Goal: Task Accomplishment & Management: Use online tool/utility

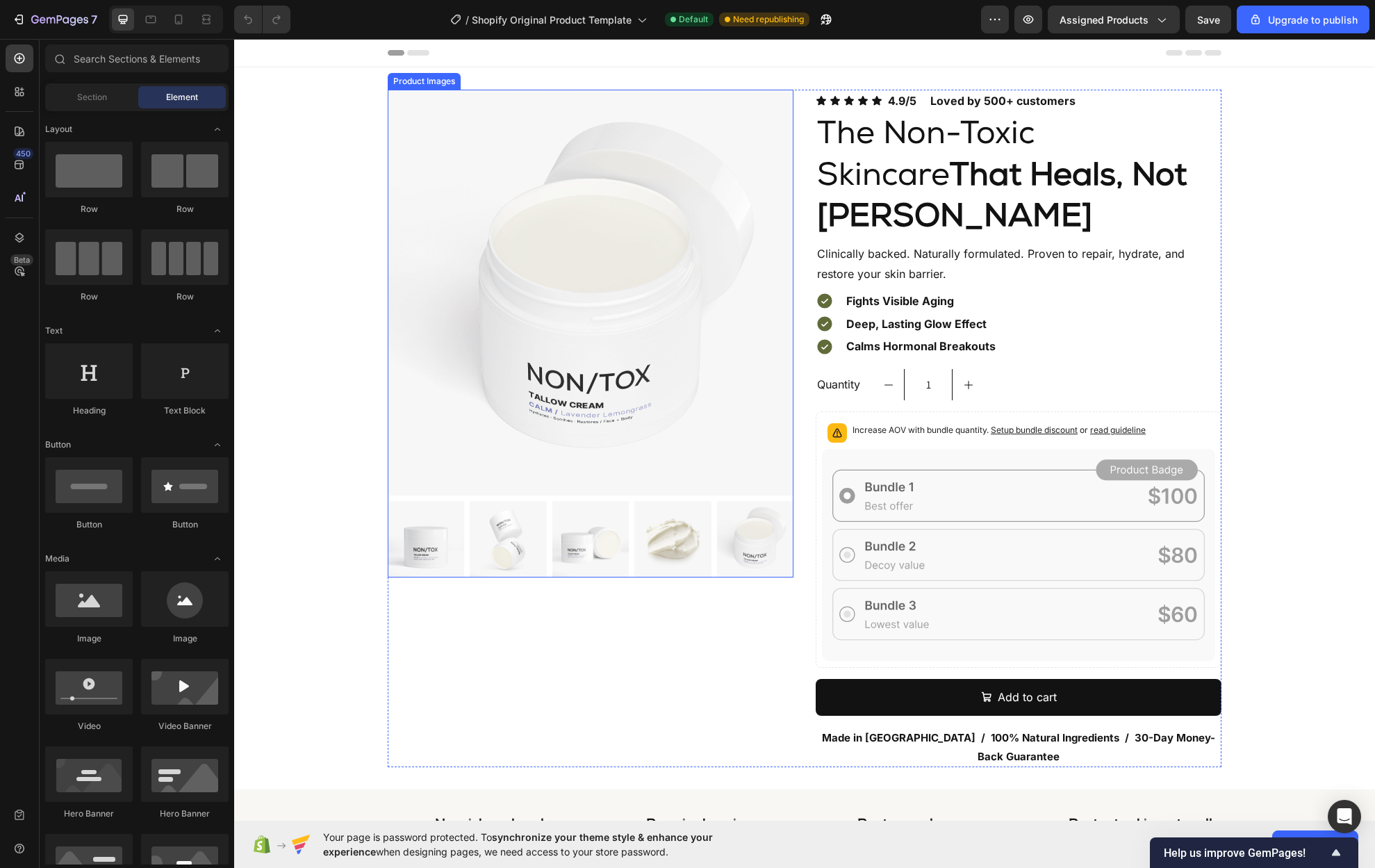
click at [673, 544] on img at bounding box center [673, 540] width 77 height 77
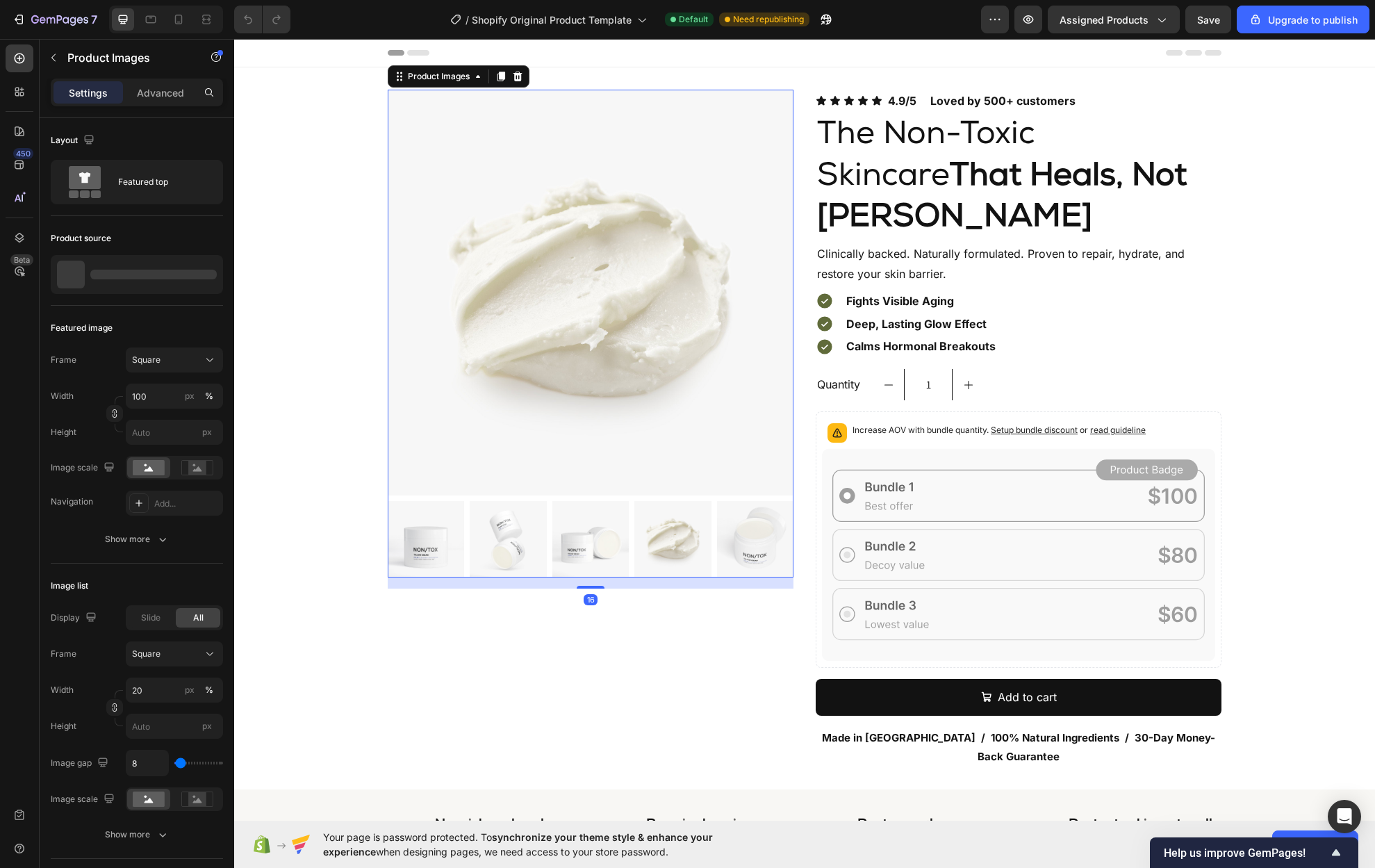
click at [432, 536] on img at bounding box center [426, 540] width 77 height 77
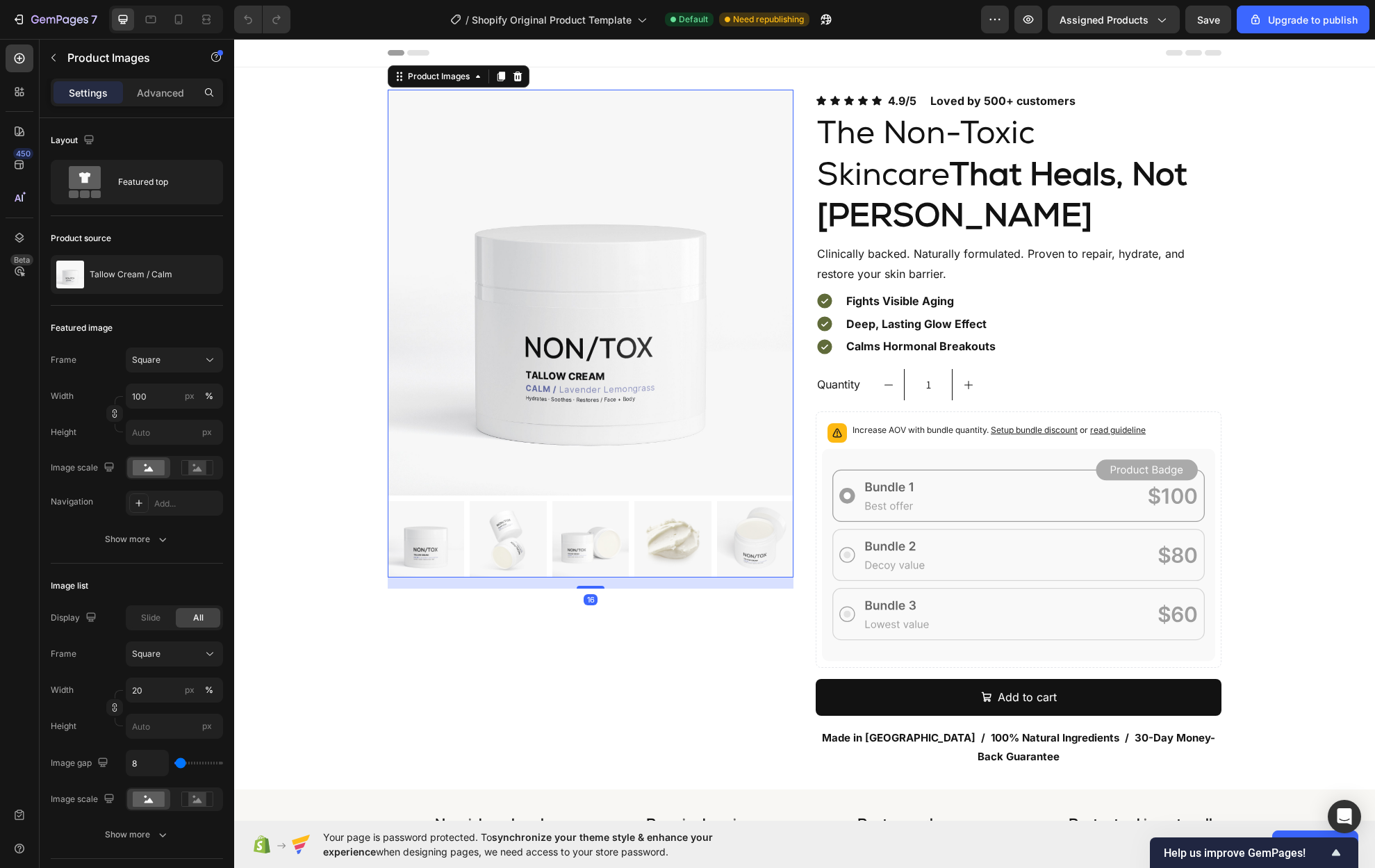
click at [498, 539] on img at bounding box center [508, 540] width 77 height 77
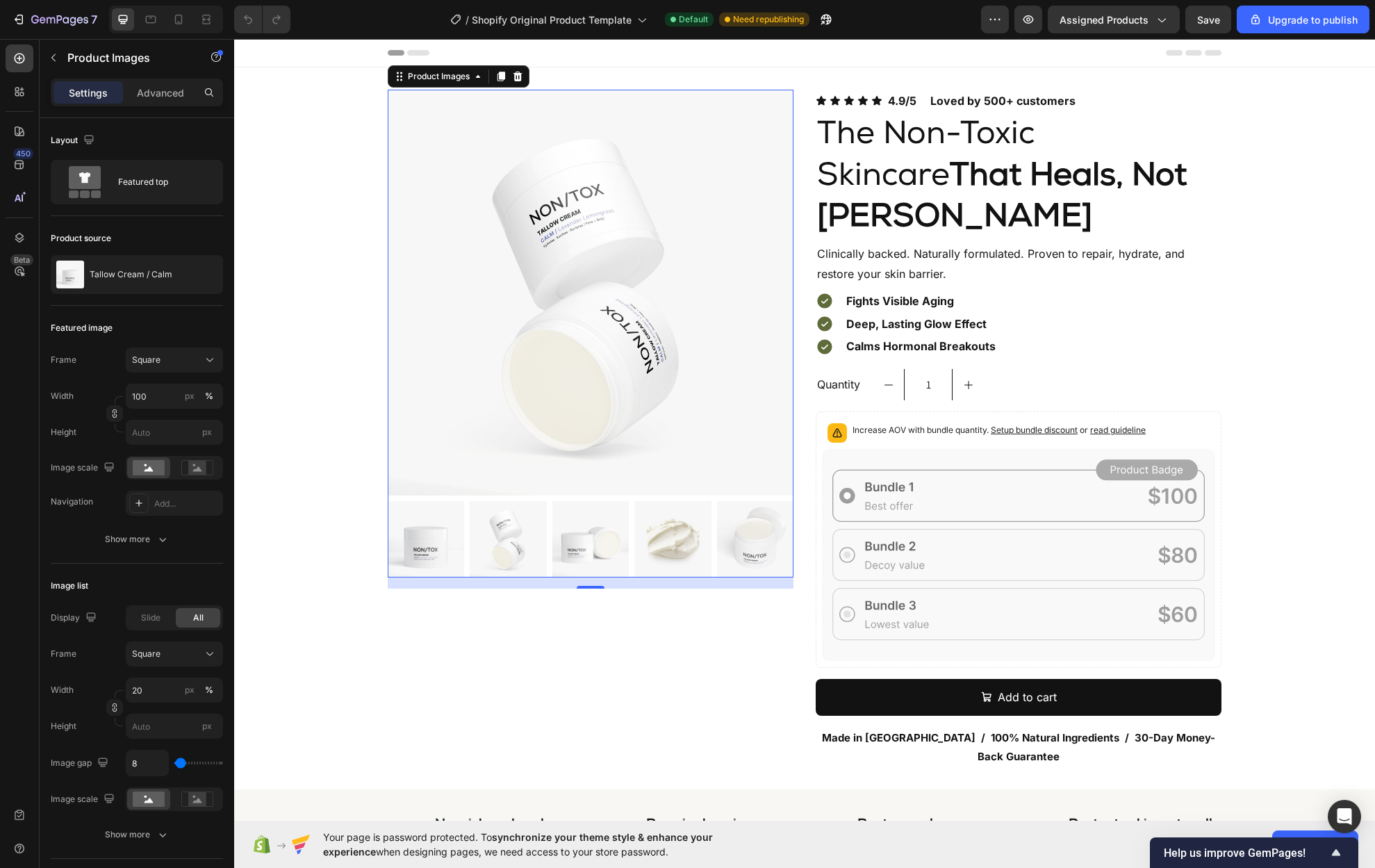
click at [428, 539] on img at bounding box center [426, 540] width 77 height 77
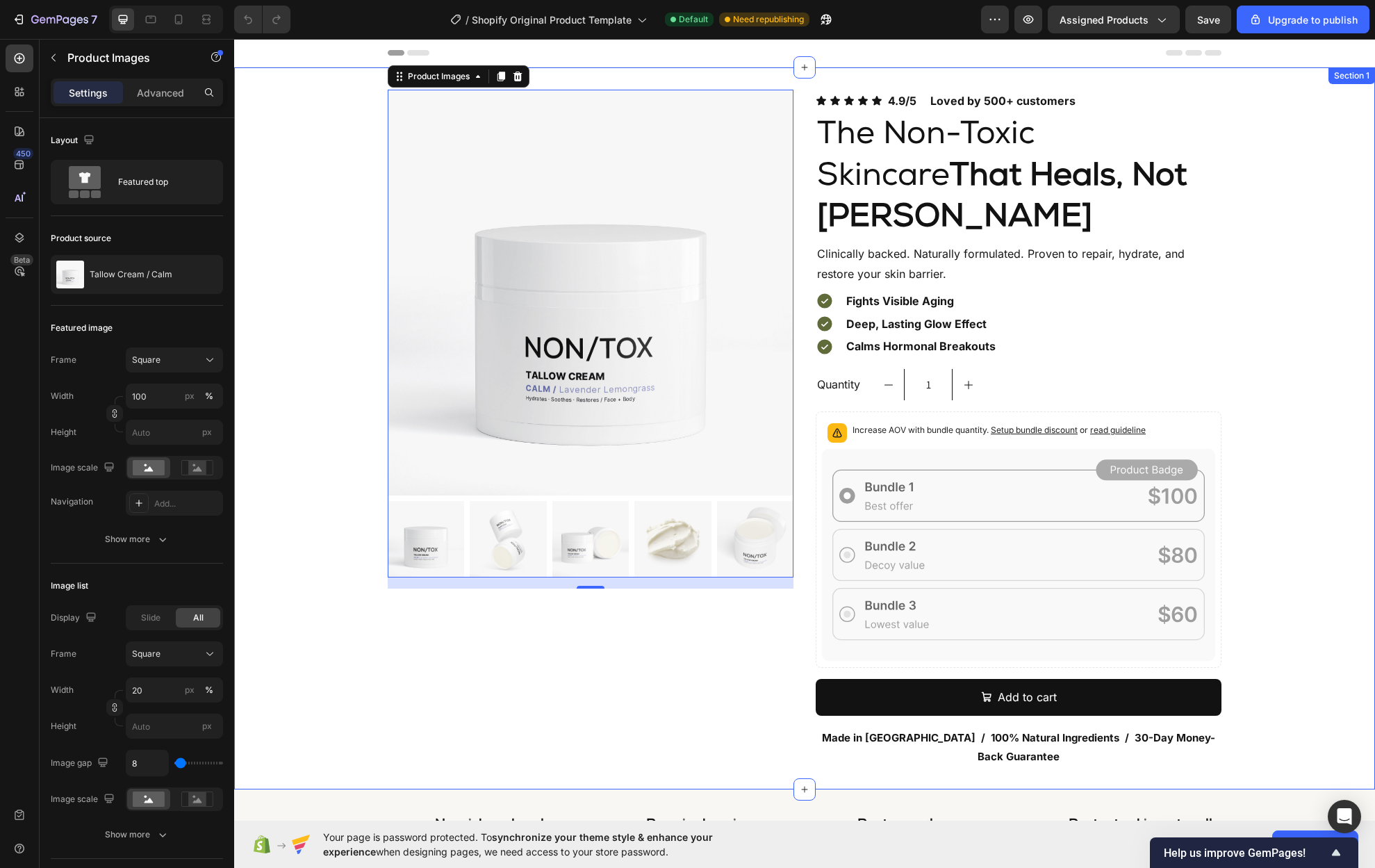
click at [292, 209] on div "Product Images 16 Icon Icon Icon Icon Icon Icon List 4.9/5 Loved by 500+ custom…" at bounding box center [804, 428] width 1141 height 678
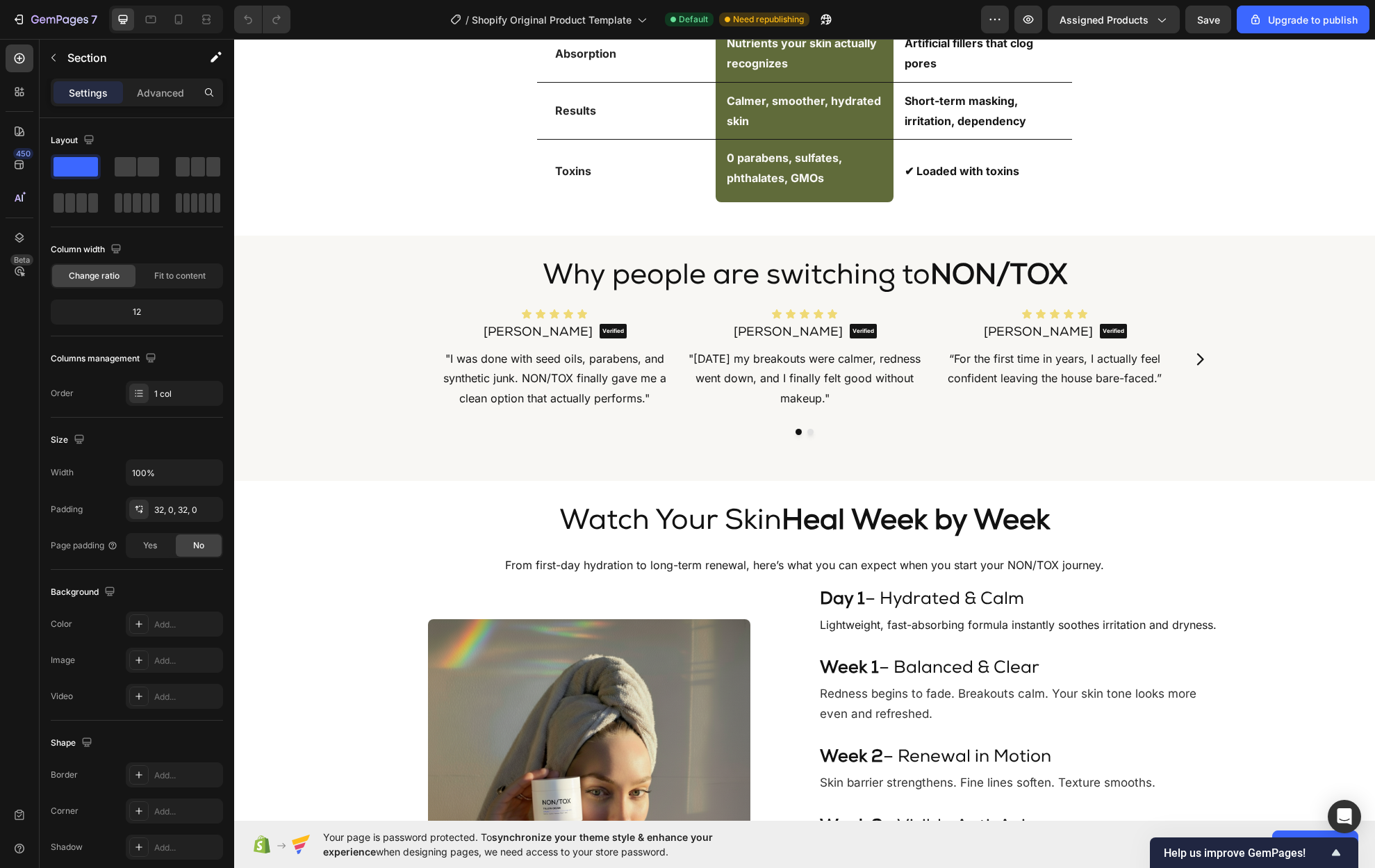
scroll to position [1208, 0]
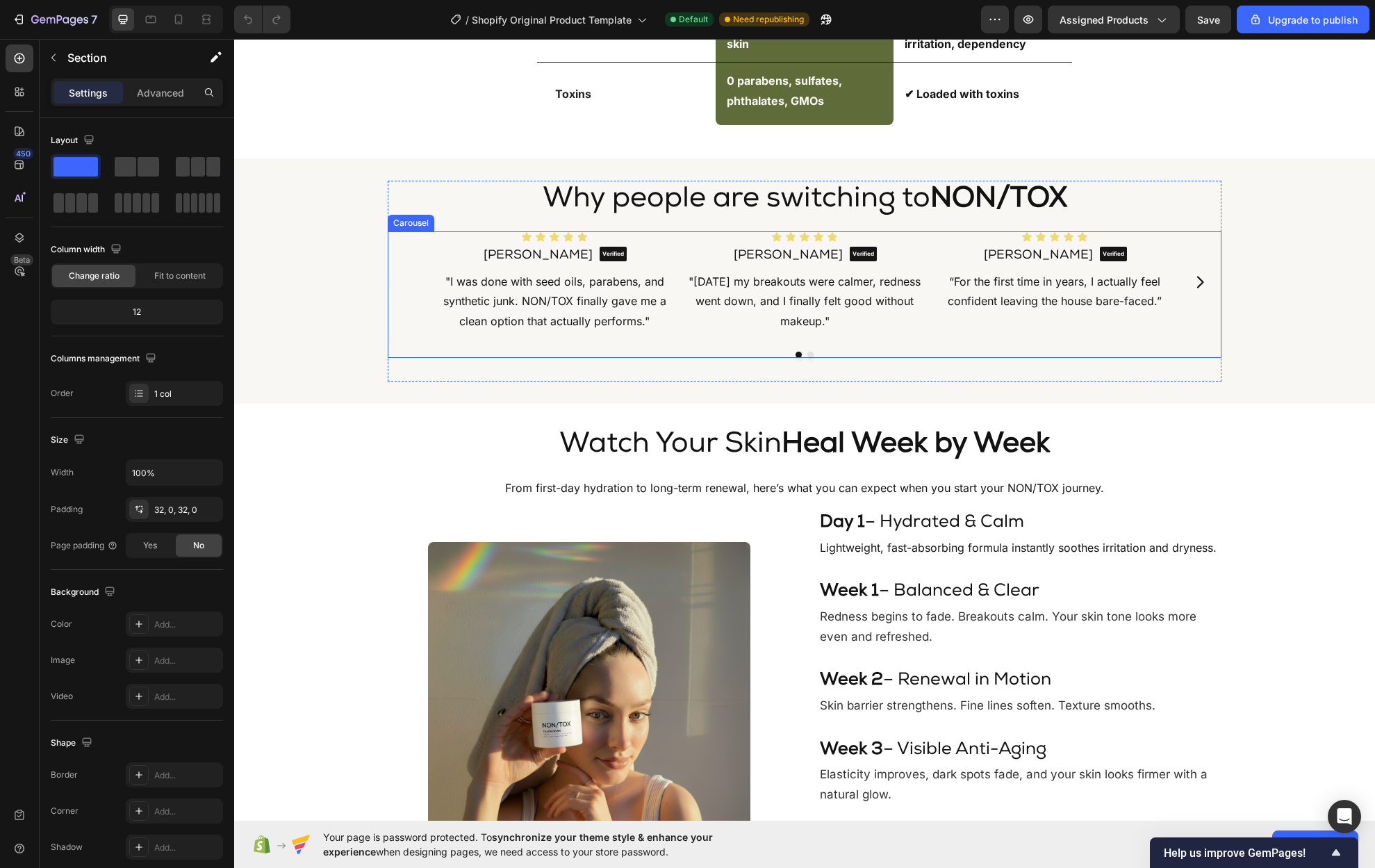
click at [807, 355] on button "Dot" at bounding box center [811, 355] width 6 height 6
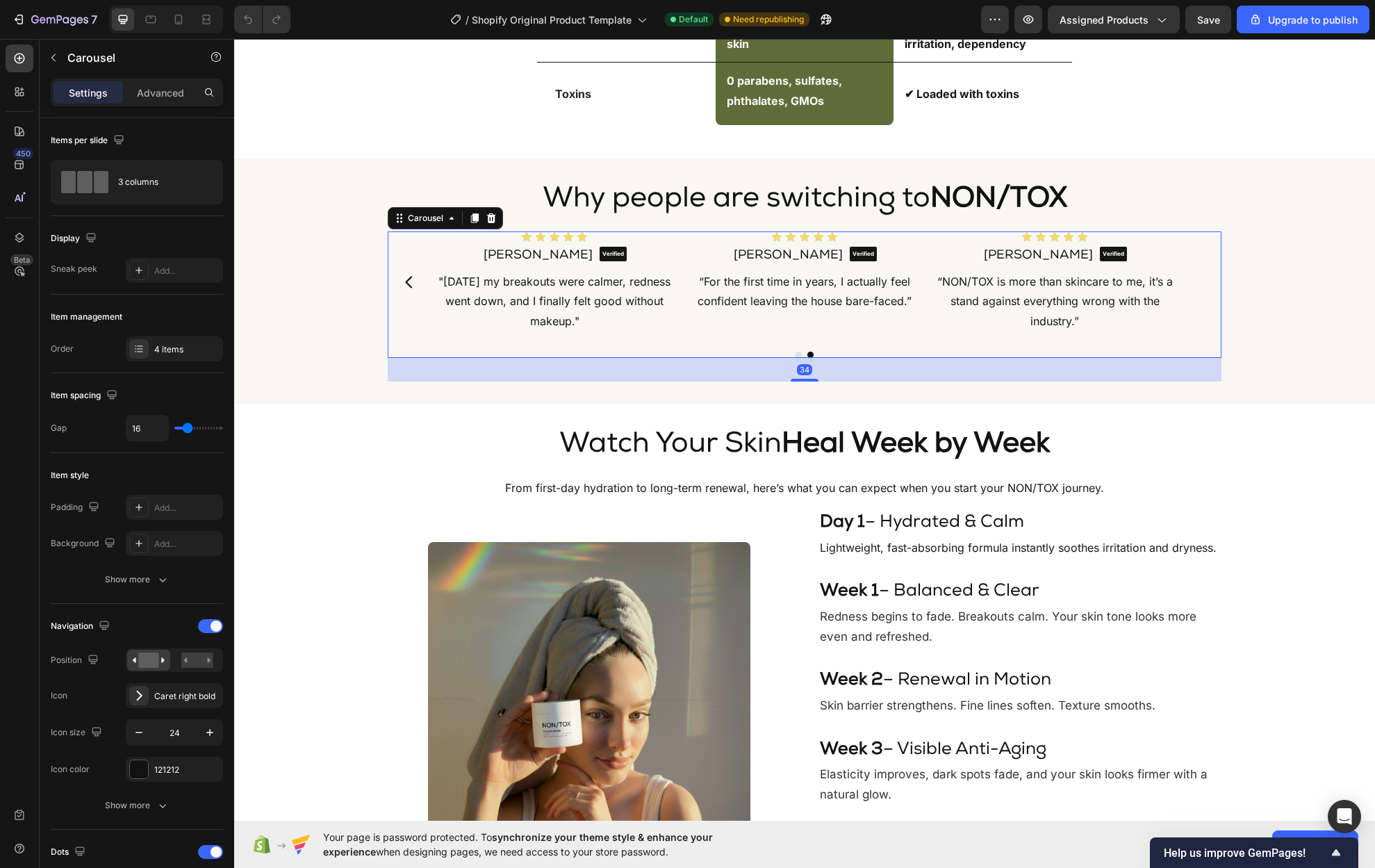
click at [796, 355] on button "Dot" at bounding box center [799, 355] width 6 height 6
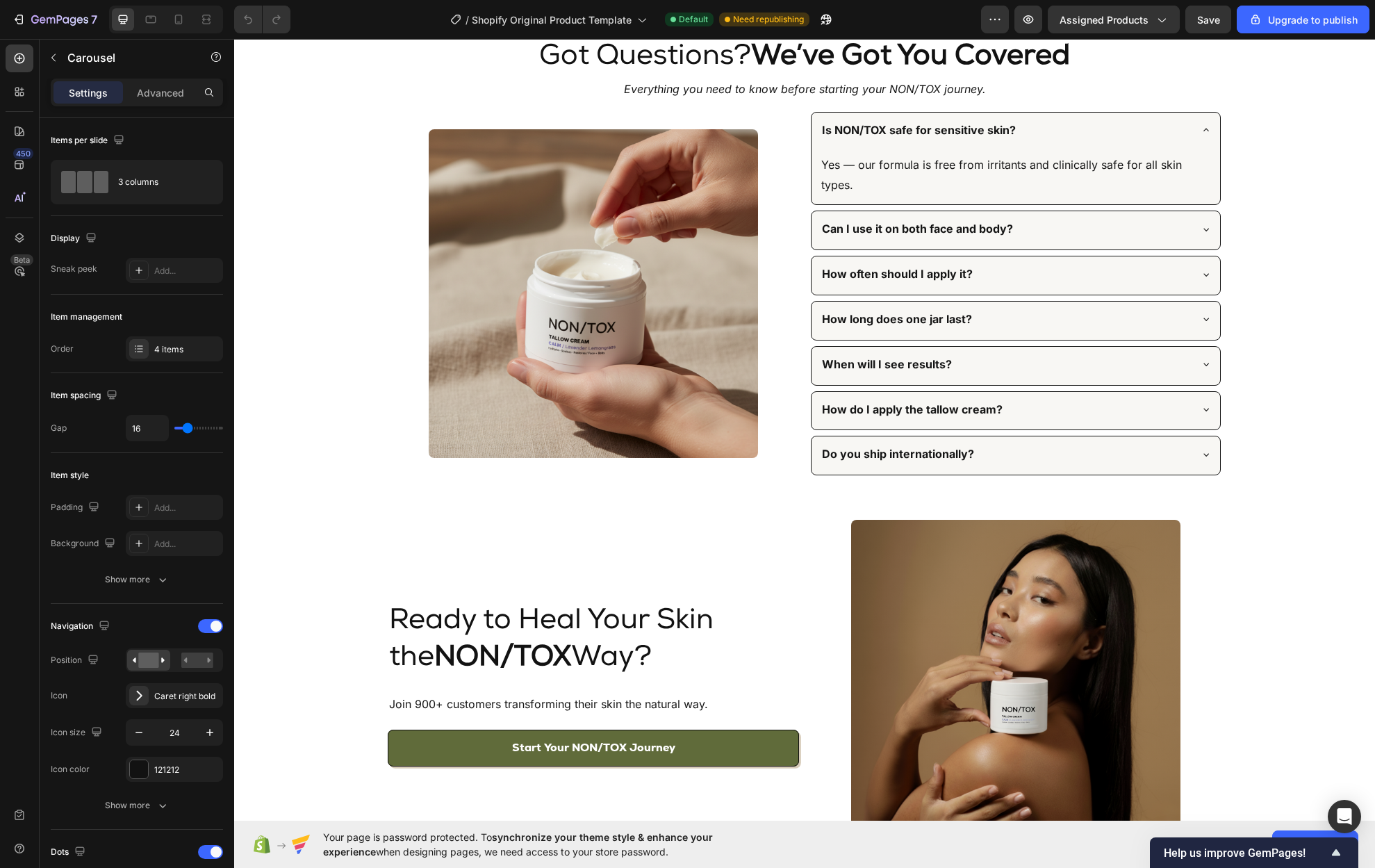
scroll to position [3469, 0]
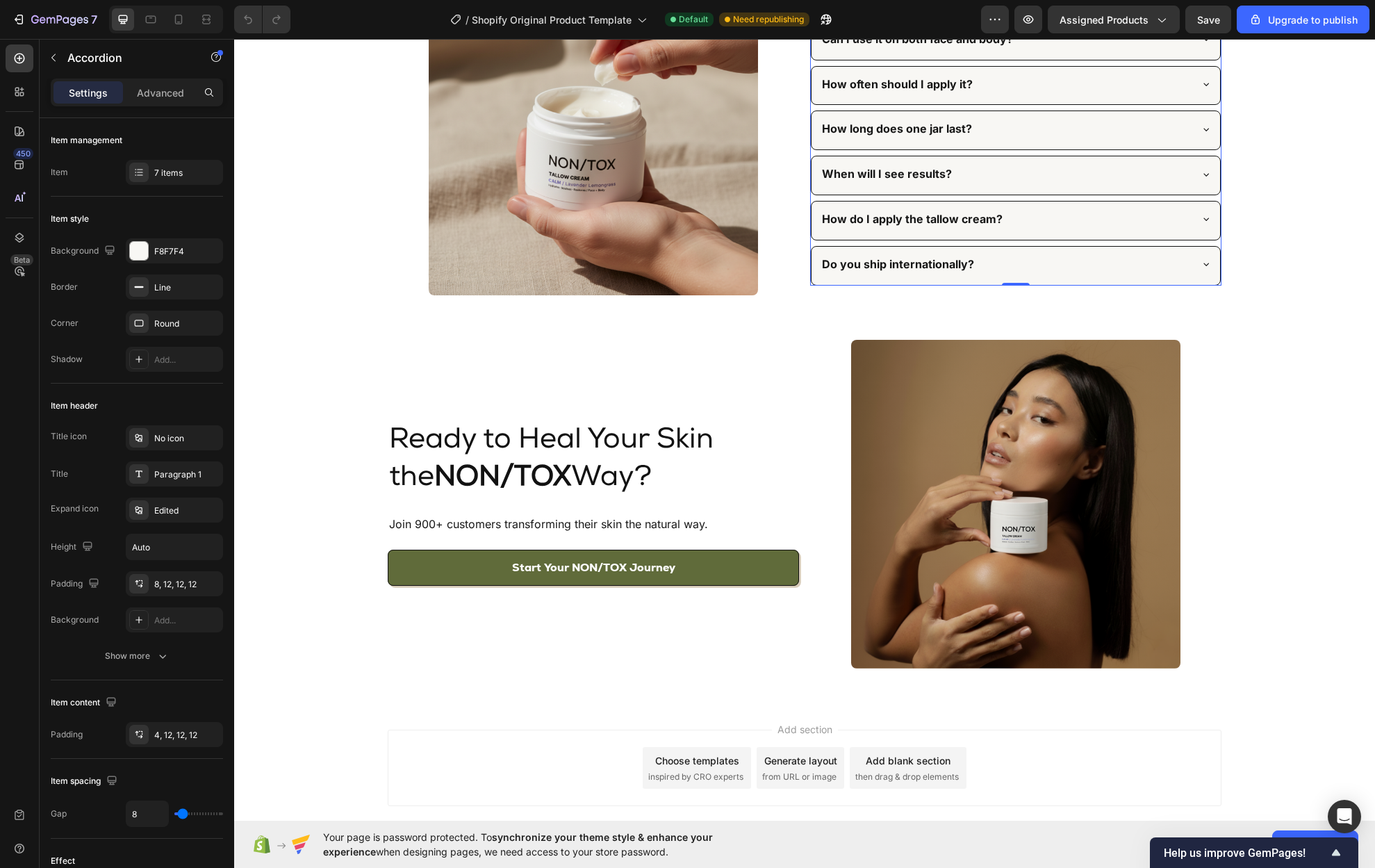
click at [1204, 45] on icon at bounding box center [1206, 39] width 11 height 11
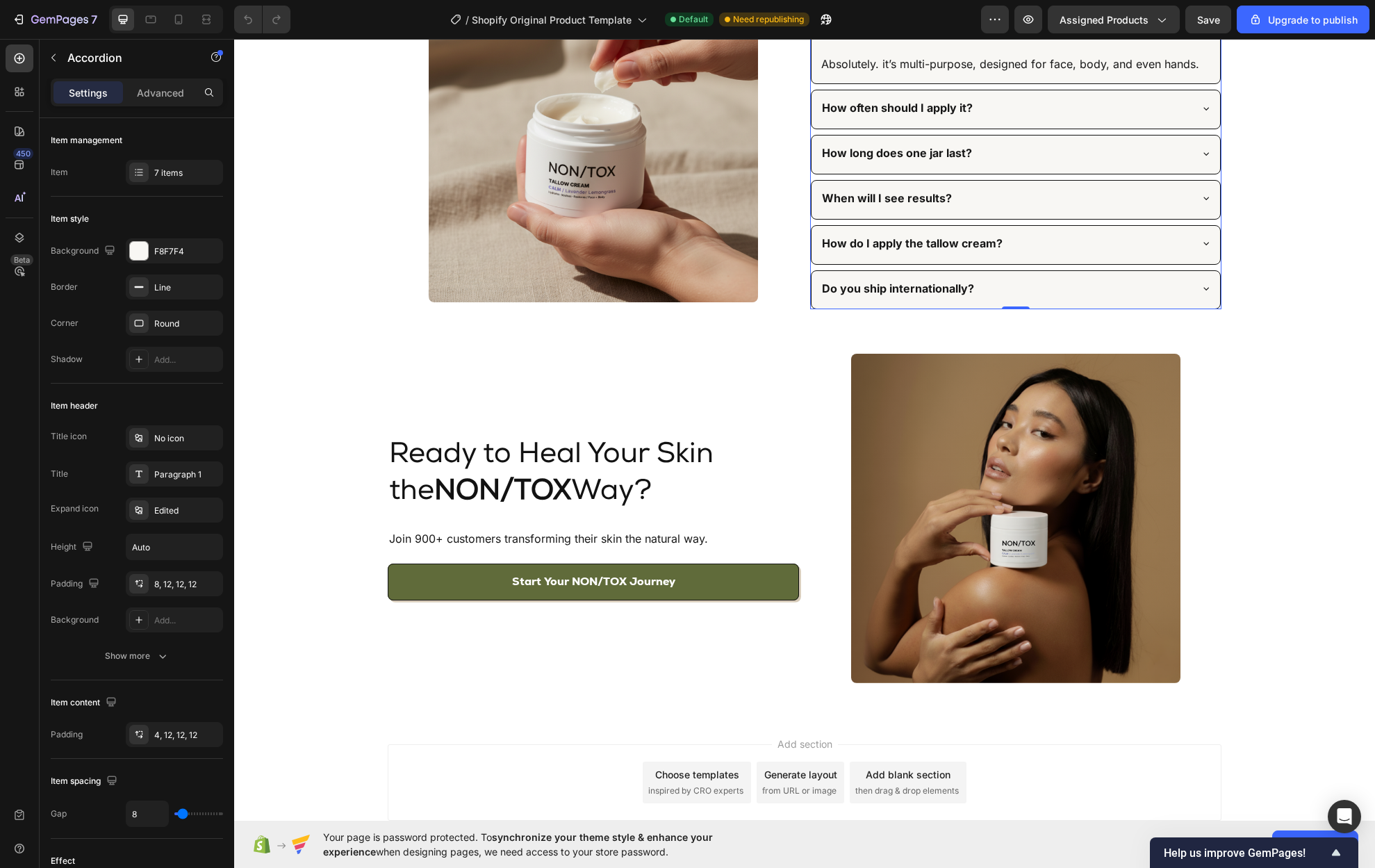
click at [1203, 35] on icon at bounding box center [1206, 29] width 11 height 11
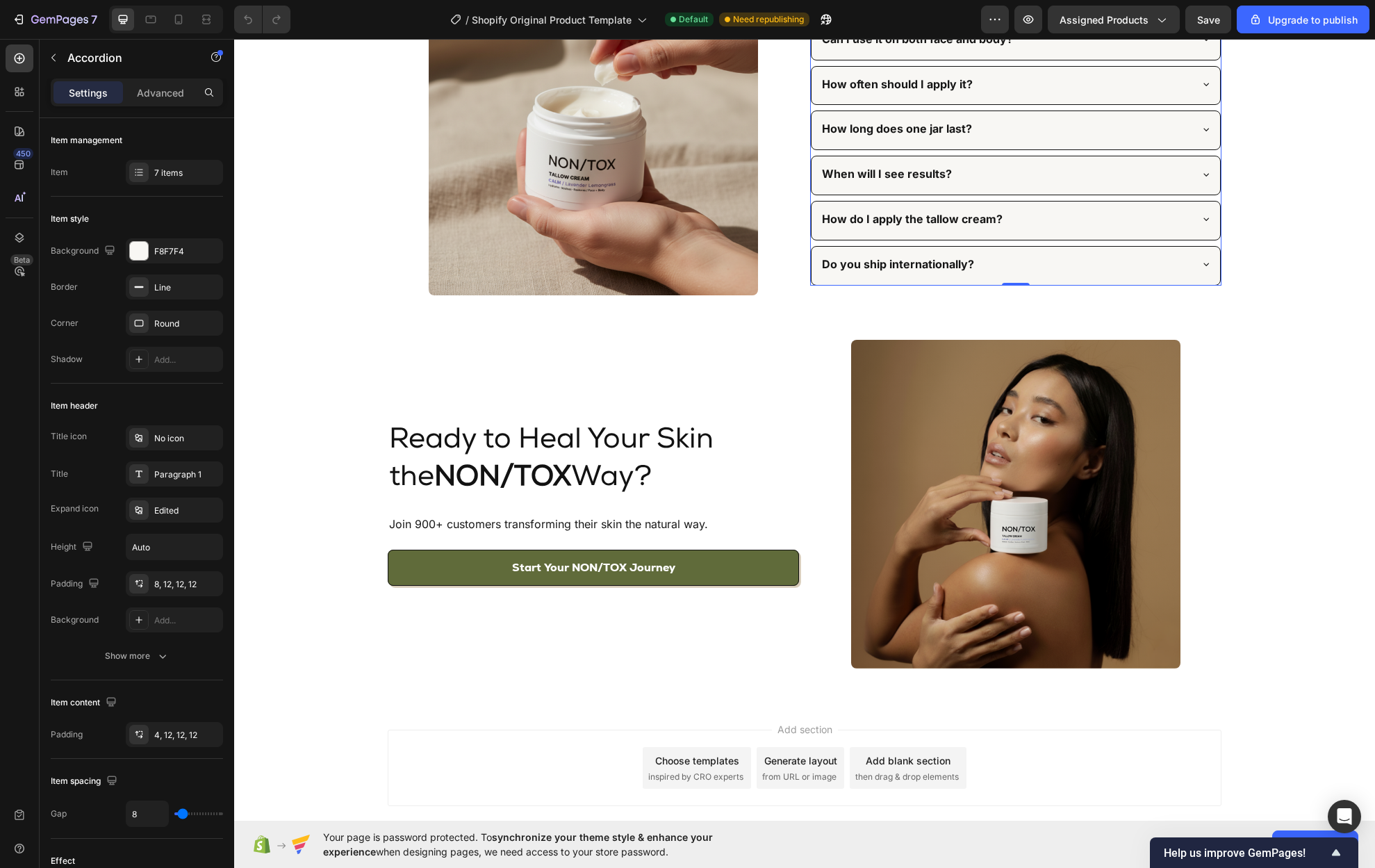
click at [1204, 45] on icon at bounding box center [1206, 39] width 11 height 11
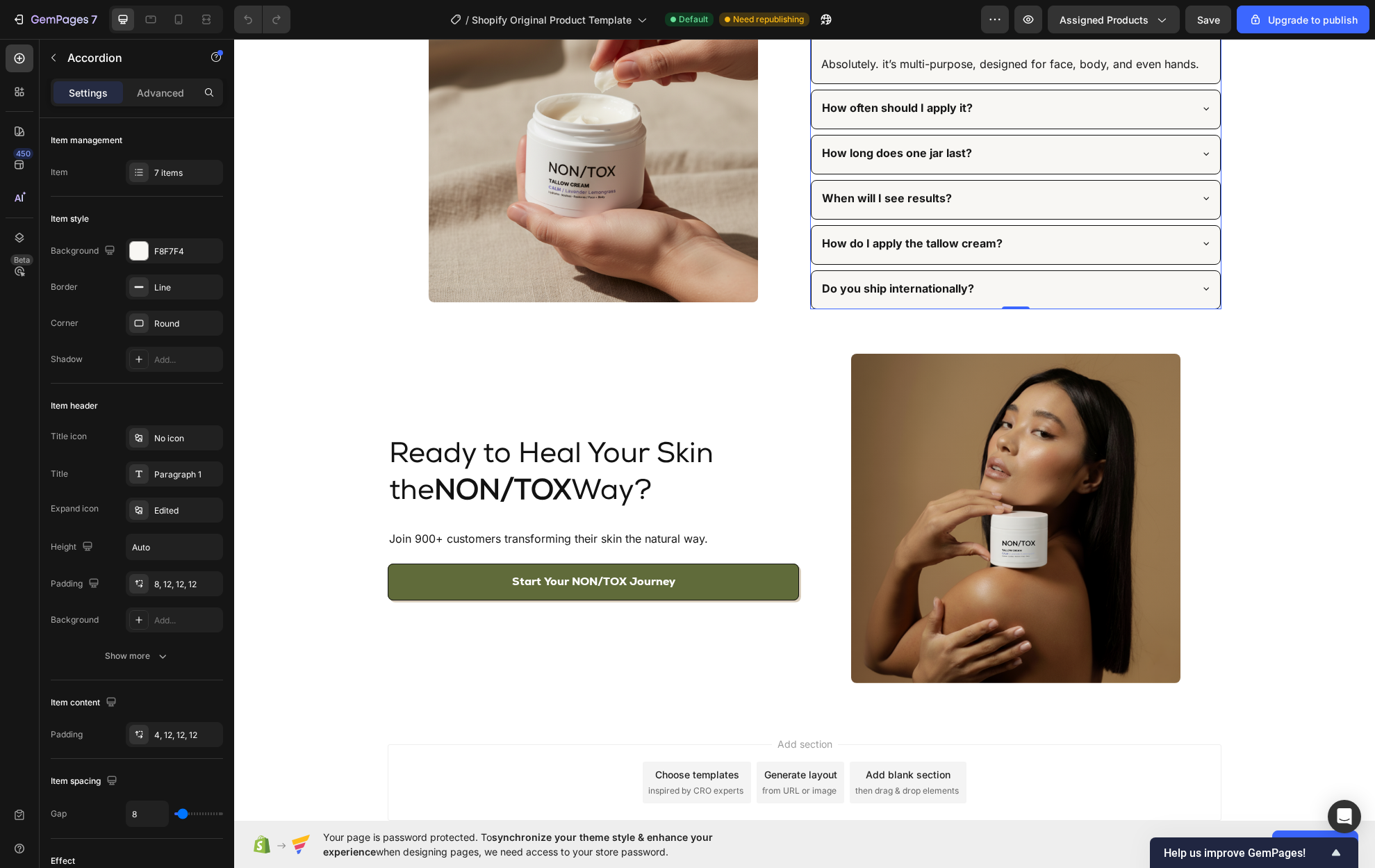
click at [1202, 35] on icon at bounding box center [1206, 29] width 11 height 11
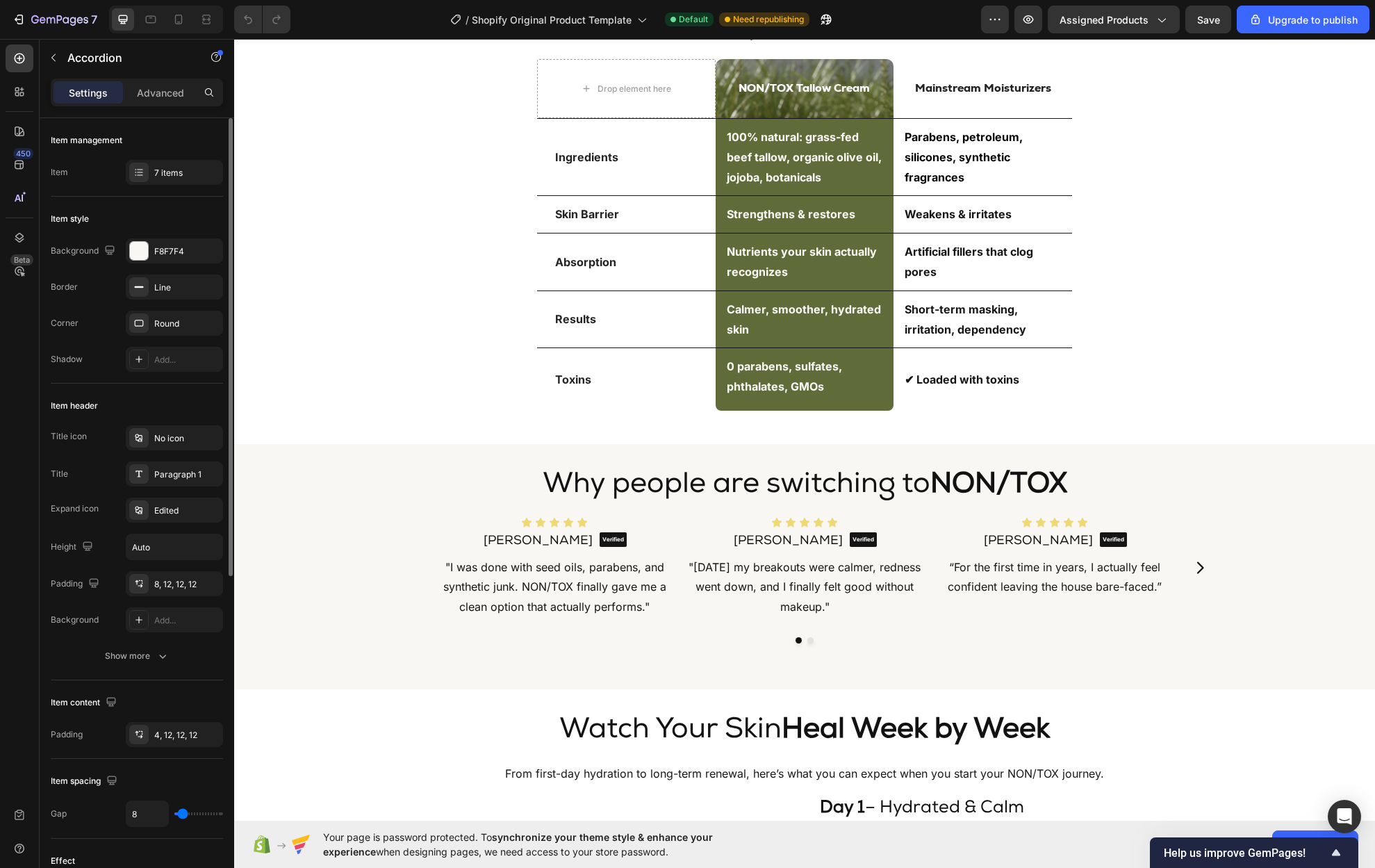
scroll to position [1172, 0]
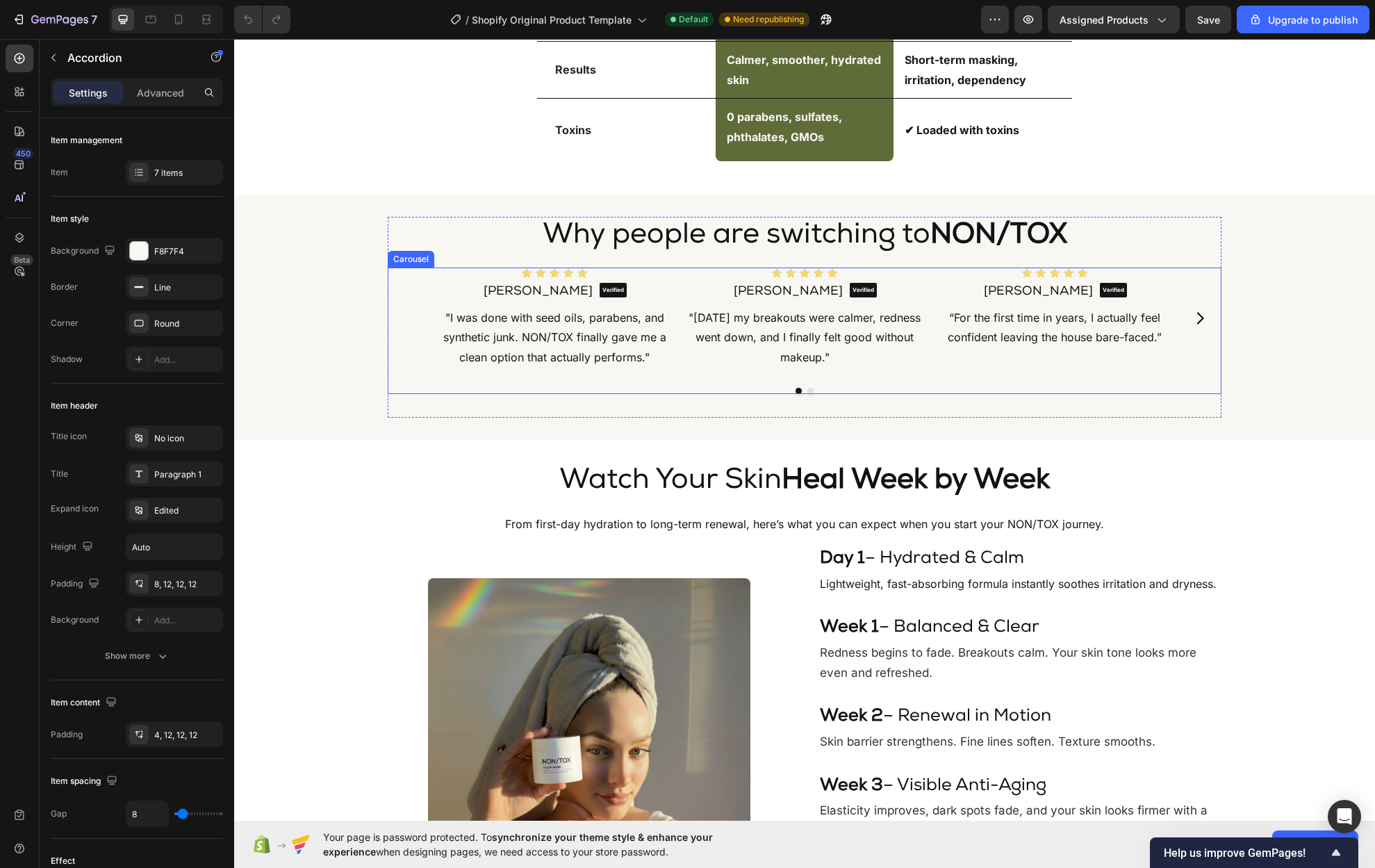
click at [807, 391] on button "Dot" at bounding box center [811, 391] width 6 height 6
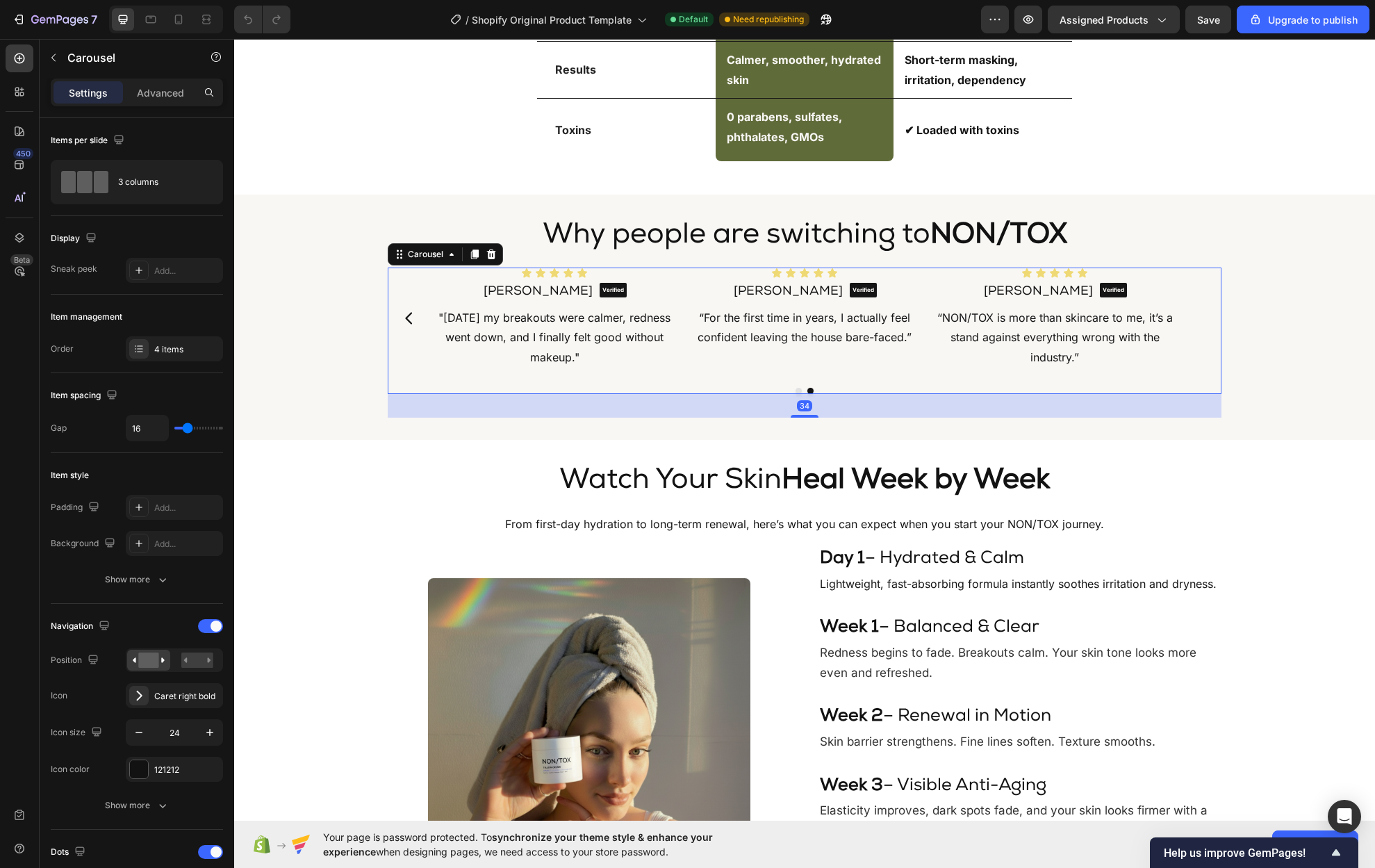
click at [796, 389] on button "Dot" at bounding box center [799, 391] width 6 height 6
click at [322, 505] on div "Watch Your Skin Heal Week by Week Heading From first-day hydration to long-term…" at bounding box center [804, 702] width 1141 height 481
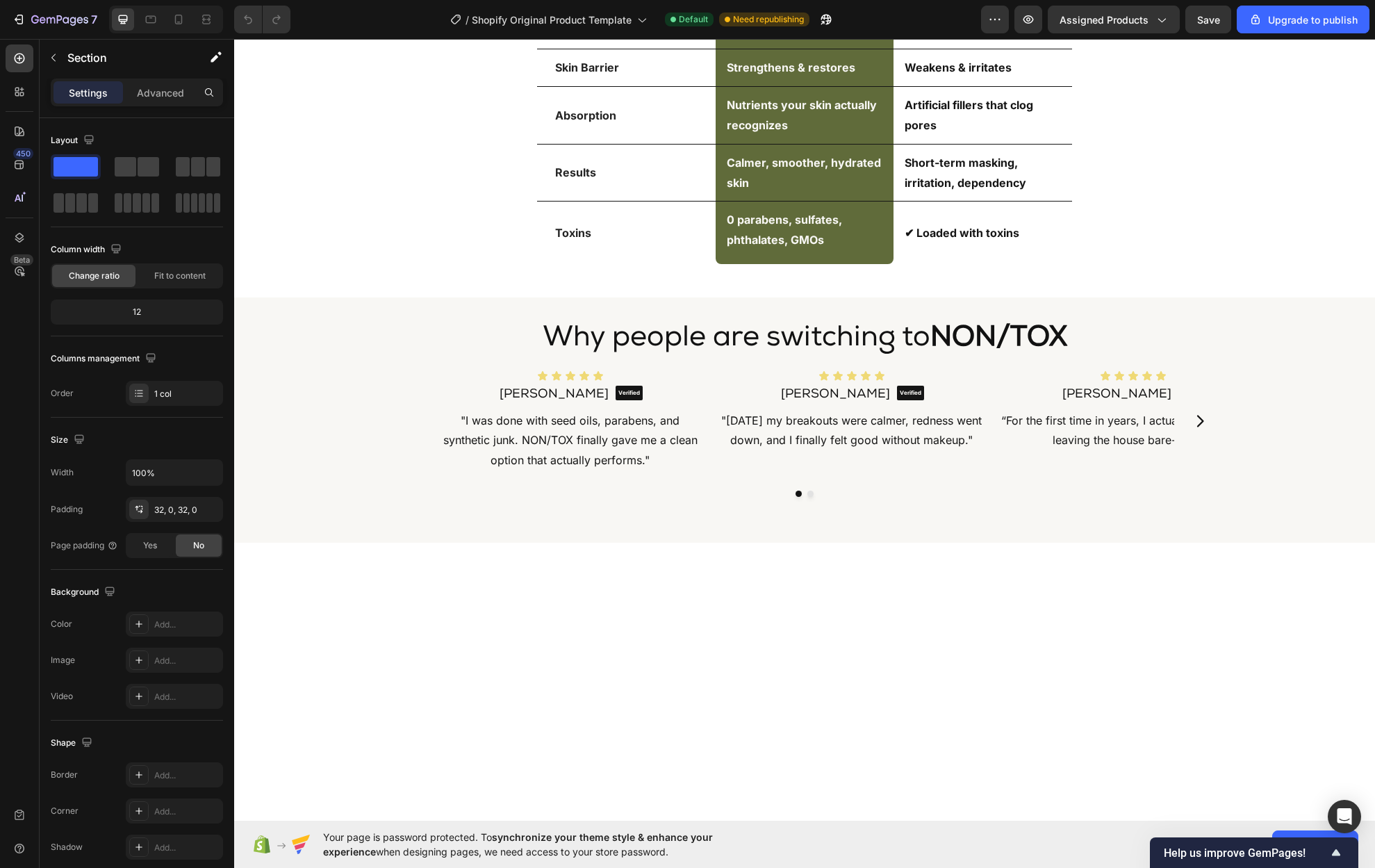
scroll to position [0, 0]
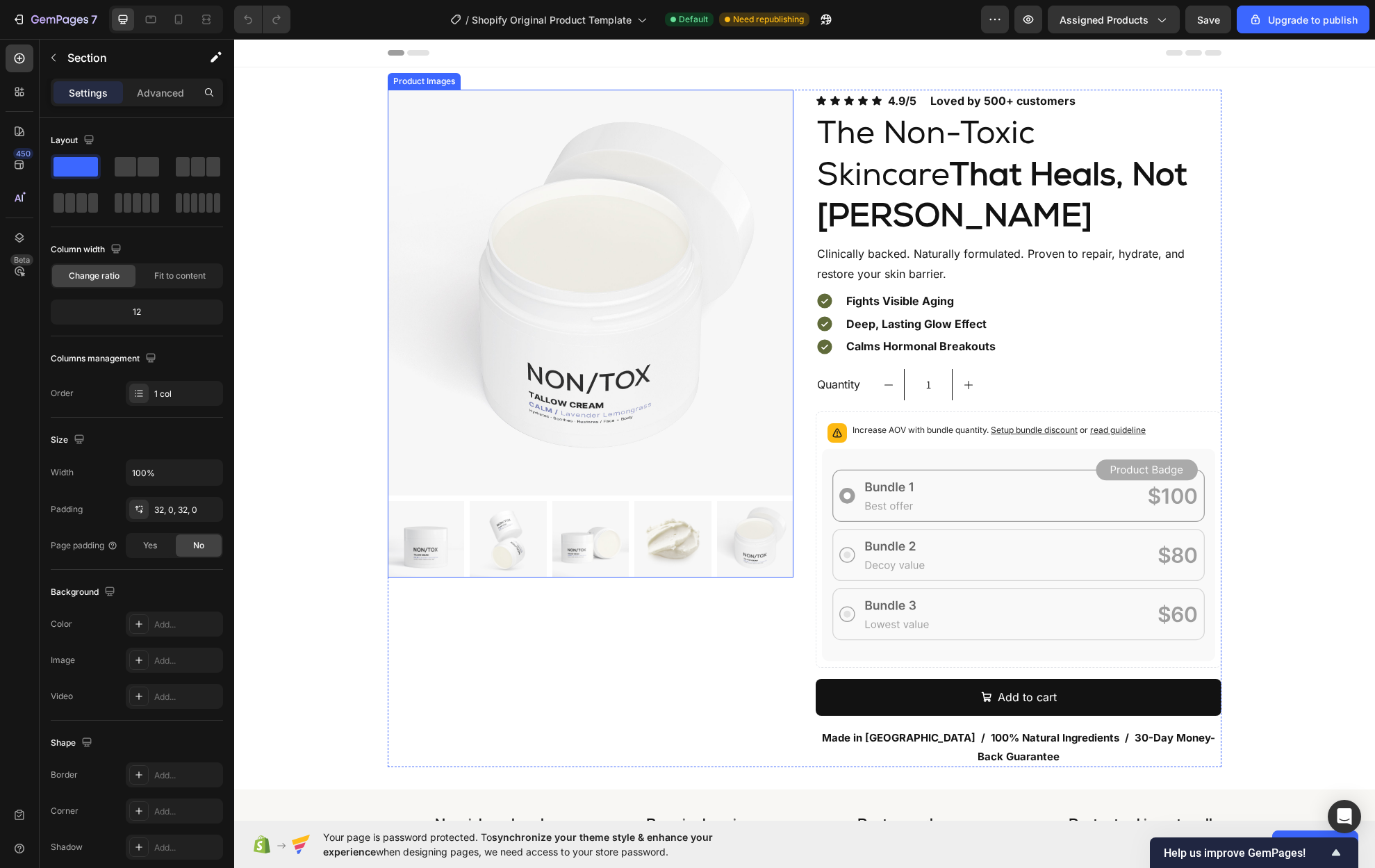
click at [427, 545] on img at bounding box center [426, 540] width 77 height 77
